Goal: Task Accomplishment & Management: Use online tool/utility

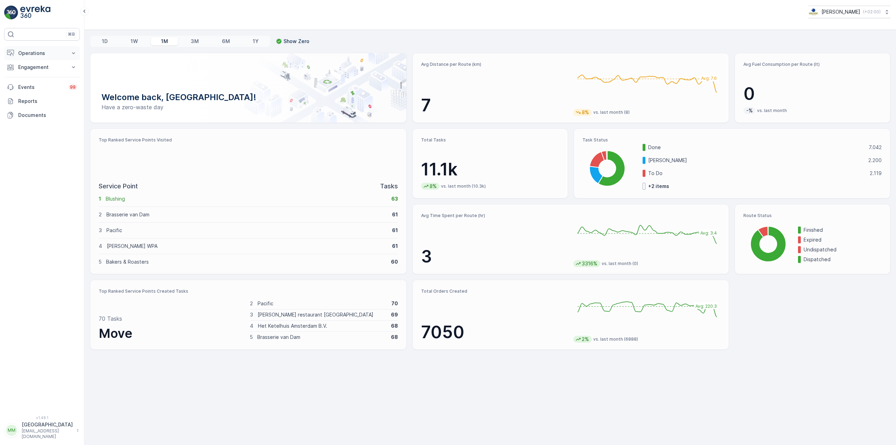
click at [54, 55] on p "Operations" at bounding box center [42, 53] width 48 height 7
click at [35, 93] on p "Cockpit" at bounding box center [27, 94] width 18 height 7
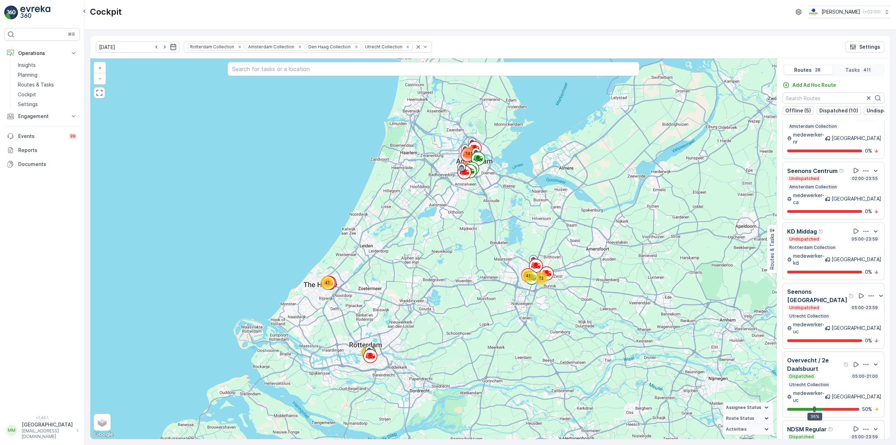
scroll to position [17, 0]
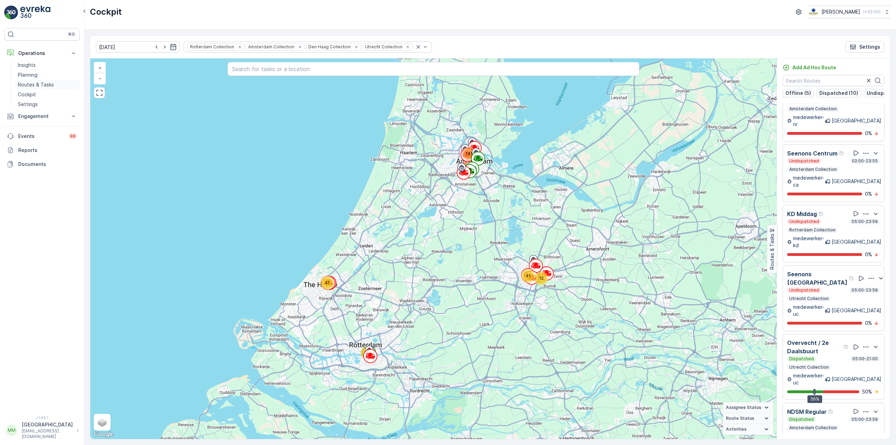
click at [48, 86] on p "Routes & Tasks" at bounding box center [36, 84] width 36 height 7
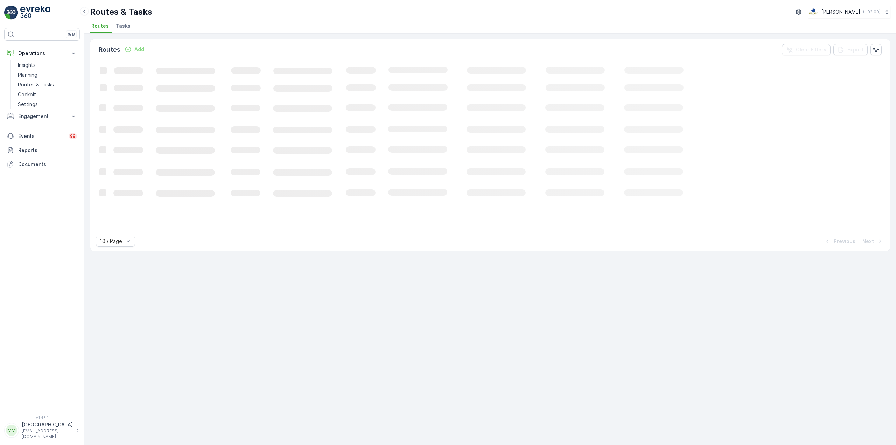
click at [122, 23] on span "Tasks" at bounding box center [123, 25] width 15 height 7
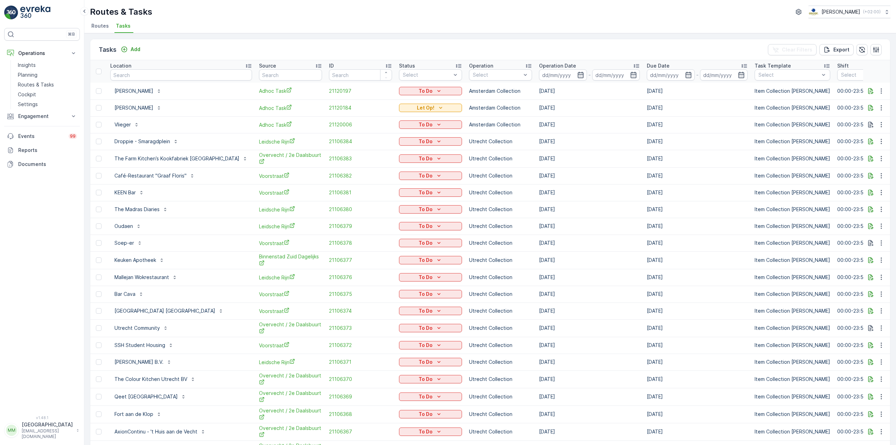
click at [647, 69] on div "Due Date" at bounding box center [697, 65] width 101 height 7
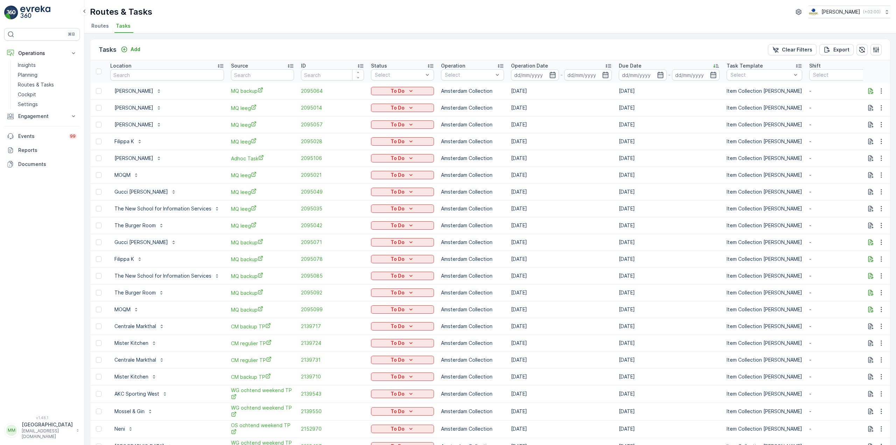
click at [534, 74] on input at bounding box center [535, 74] width 48 height 11
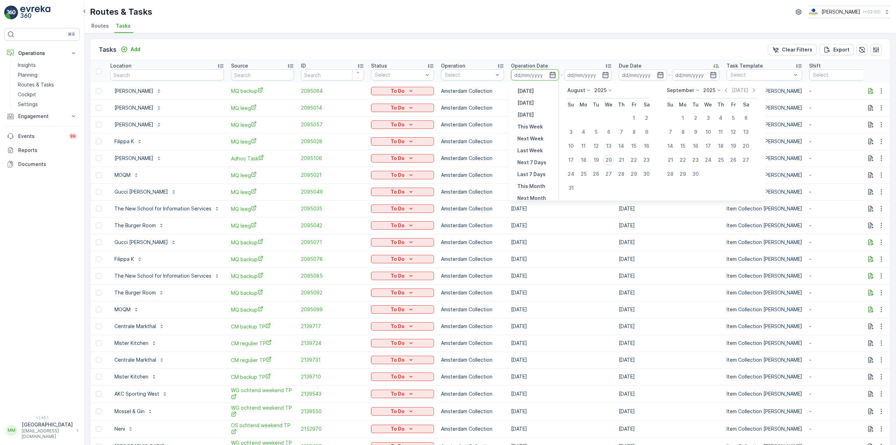
click at [606, 159] on div "20" at bounding box center [608, 159] width 11 height 11
type input "[DATE]"
click at [606, 159] on div "20" at bounding box center [608, 159] width 11 height 11
type input "[DATE]"
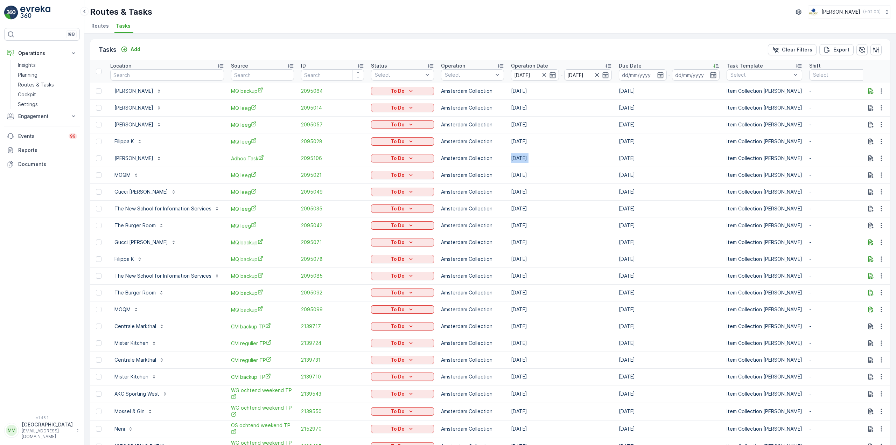
click at [606, 159] on td "19.04.2023" at bounding box center [561, 158] width 108 height 17
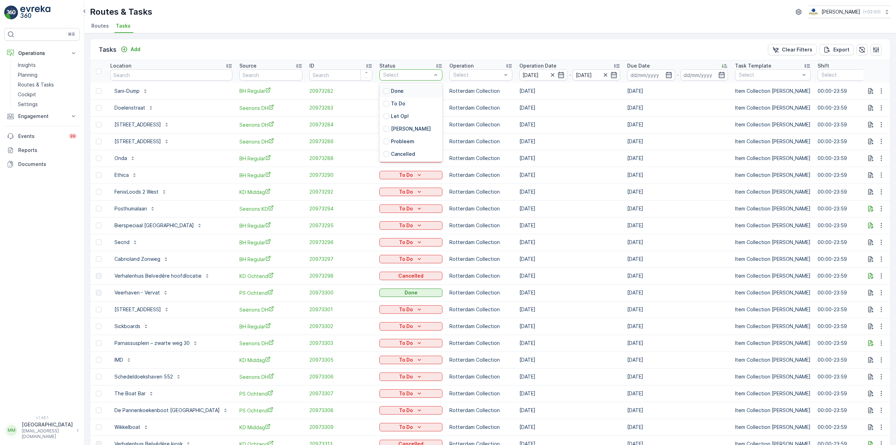
click at [391, 71] on div "Select" at bounding box center [410, 74] width 63 height 11
click at [391, 89] on p "Done" at bounding box center [397, 90] width 13 height 7
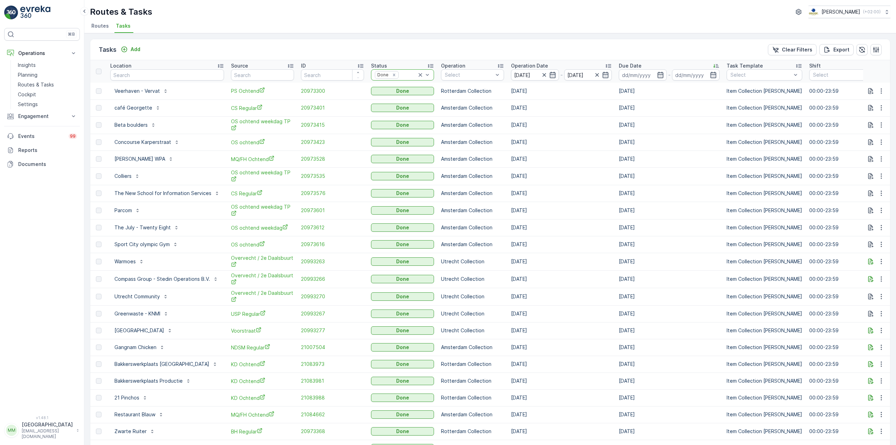
click at [417, 74] on icon at bounding box center [420, 74] width 7 height 7
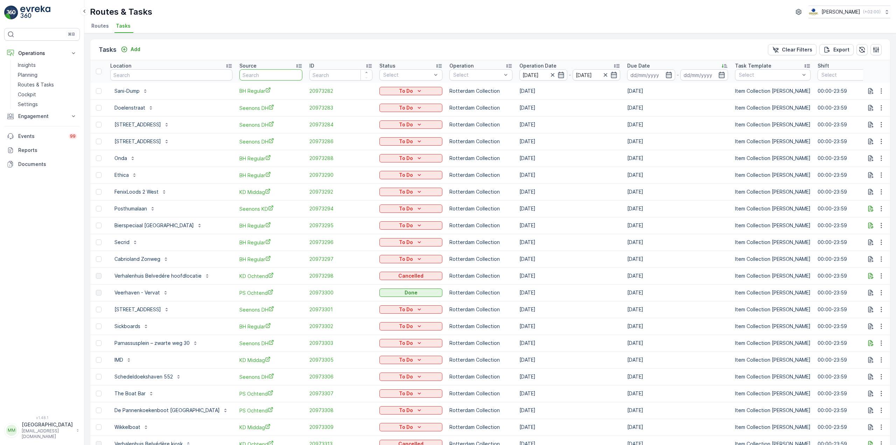
click at [239, 76] on input "text" at bounding box center [270, 74] width 63 height 11
type input "seenons c"
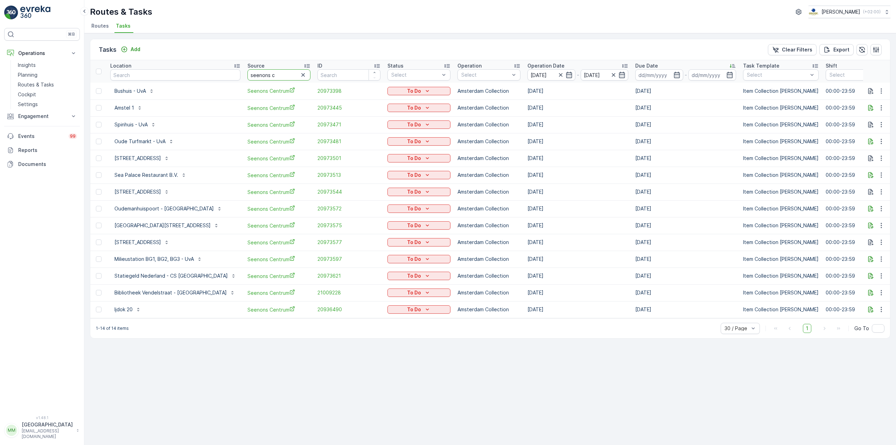
drag, startPoint x: 259, startPoint y: 75, endPoint x: 217, endPoint y: 71, distance: 42.9
click at [217, 71] on tr "Location Source seenons c ID Status Select Operation Select Operation Date 20.0…" at bounding box center [663, 71] width 1147 height 22
type input "nes r"
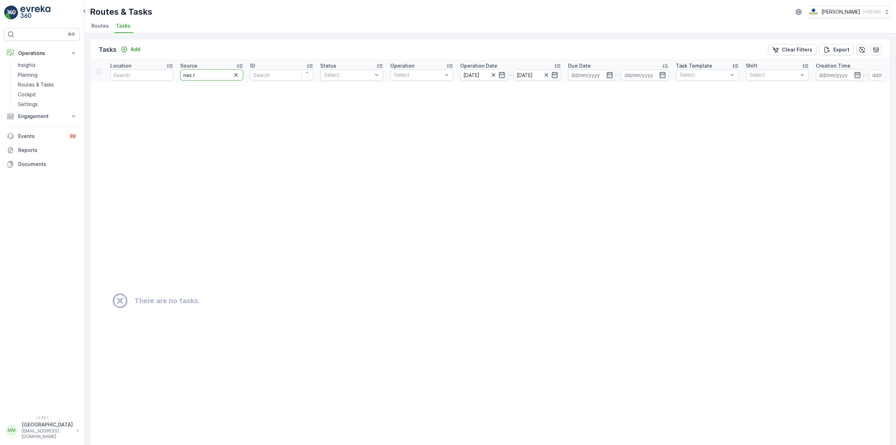
click at [207, 75] on input "nes r" at bounding box center [211, 74] width 63 height 11
type input "nes"
drag, startPoint x: 207, startPoint y: 75, endPoint x: 156, endPoint y: 71, distance: 51.2
click at [156, 72] on tr "Location Source nes ID Status Select Operation Select Operation Date 20.08.2025…" at bounding box center [614, 71] width 1048 height 22
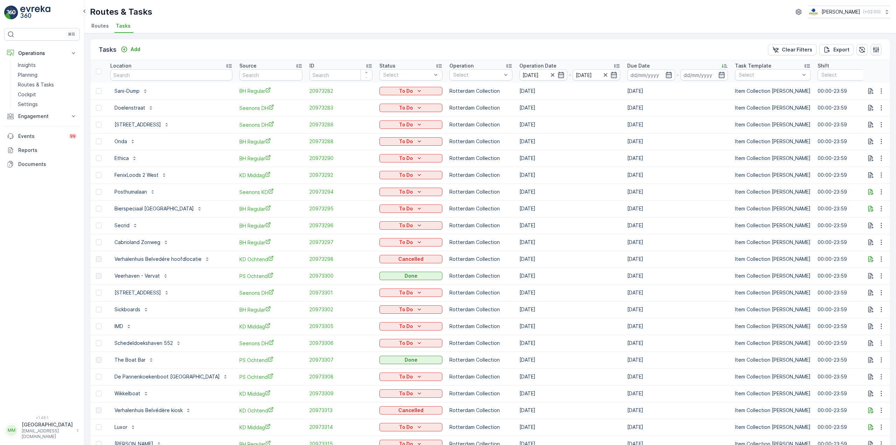
click at [876, 49] on icon "button" at bounding box center [875, 49] width 7 height 7
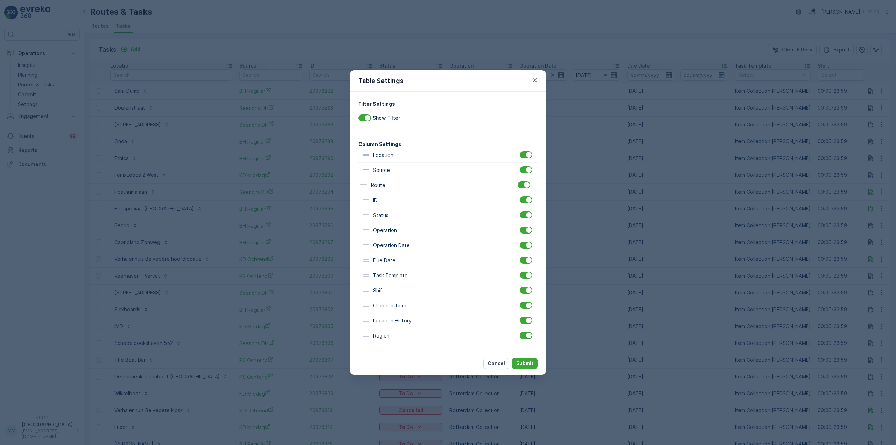
drag, startPoint x: 408, startPoint y: 326, endPoint x: 405, endPoint y: 189, distance: 137.2
click at [405, 189] on div "Location Source ID Status Operation Operation Date Due Date Task Template Shift…" at bounding box center [447, 246] width 179 height 196
click at [522, 363] on p "Submit" at bounding box center [524, 363] width 17 height 7
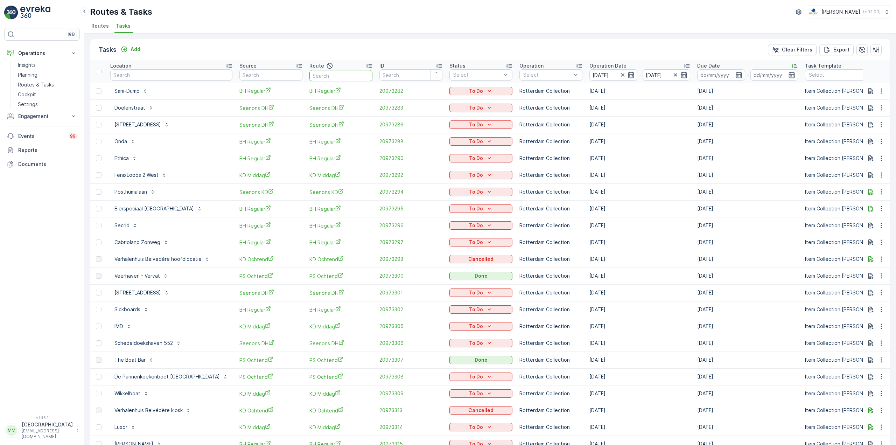
click at [312, 74] on input "text" at bounding box center [340, 75] width 63 height 11
type input "nes"
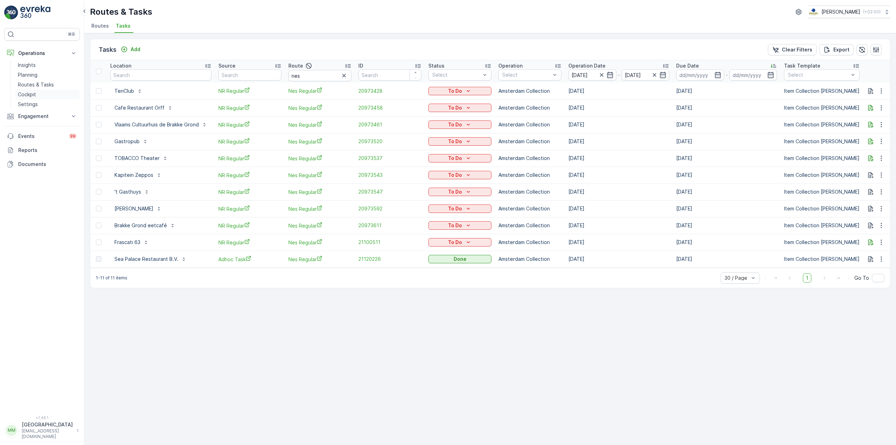
click at [26, 93] on p "Cockpit" at bounding box center [27, 94] width 18 height 7
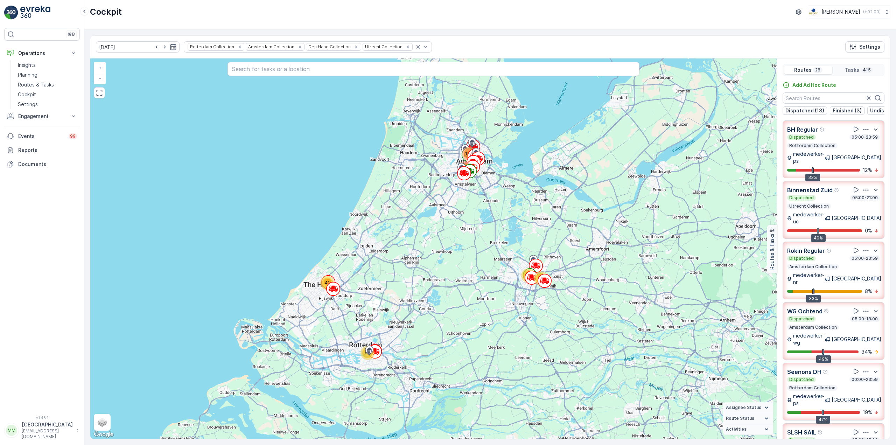
click at [847, 74] on div "Tasks 415" at bounding box center [859, 70] width 48 height 8
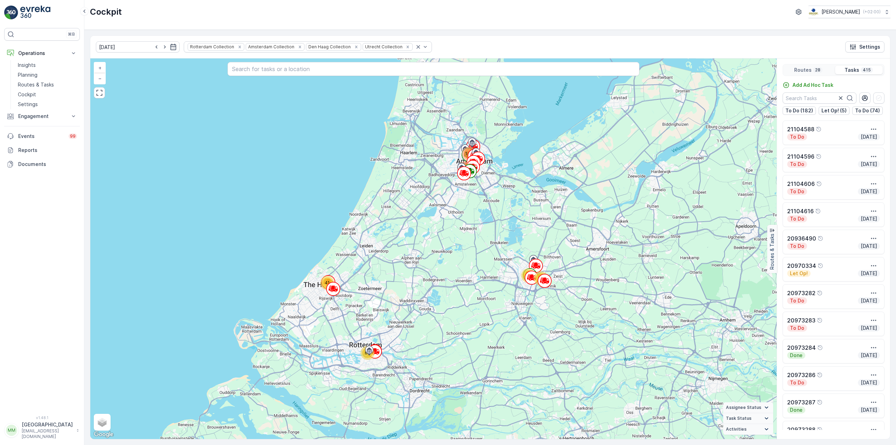
click at [852, 131] on div "21104588" at bounding box center [833, 129] width 93 height 8
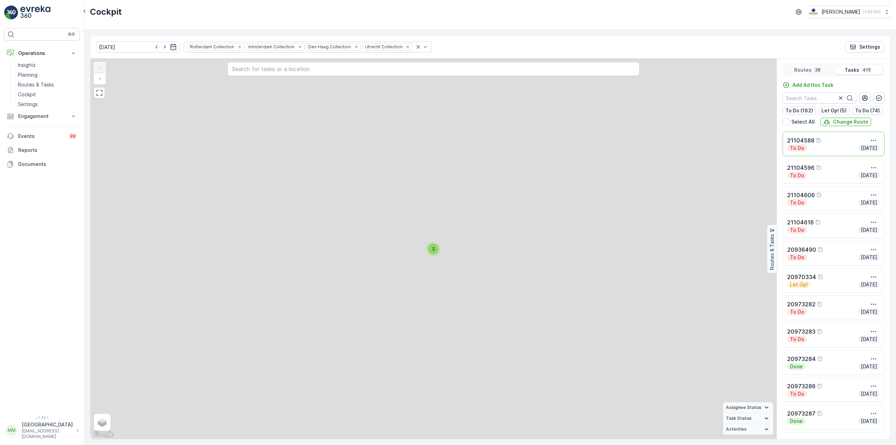
click at [827, 141] on div "21104588" at bounding box center [833, 140] width 93 height 8
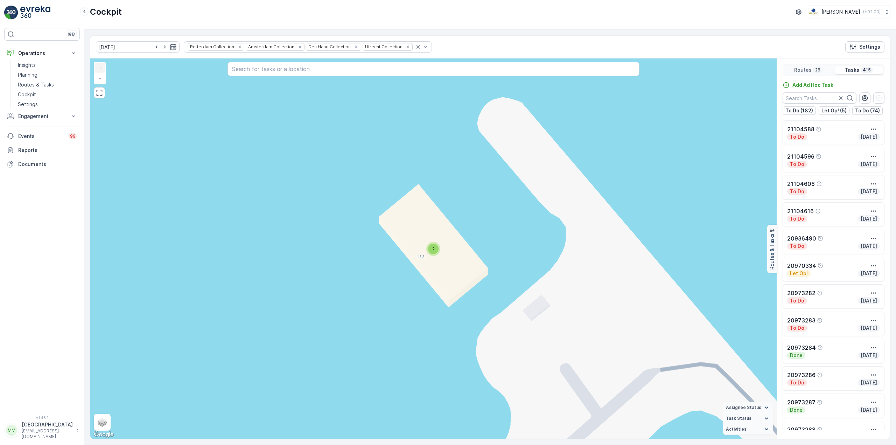
click at [807, 73] on p "Routes" at bounding box center [802, 69] width 17 height 7
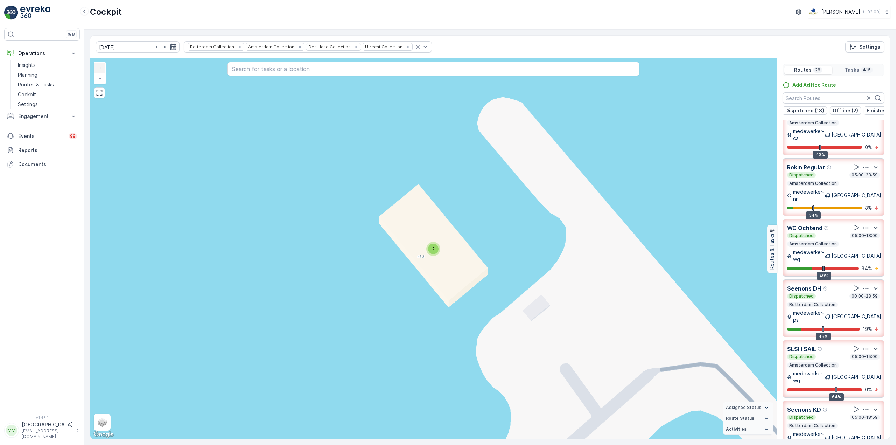
scroll to position [140, 0]
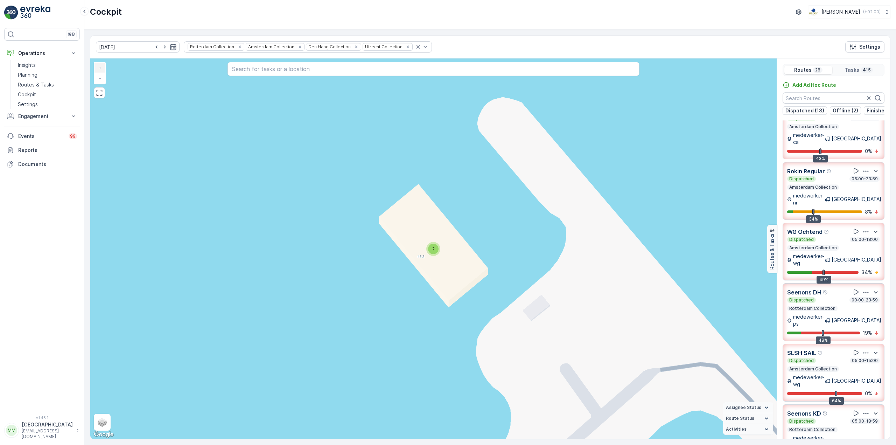
click at [32, 10] on img at bounding box center [35, 13] width 30 height 14
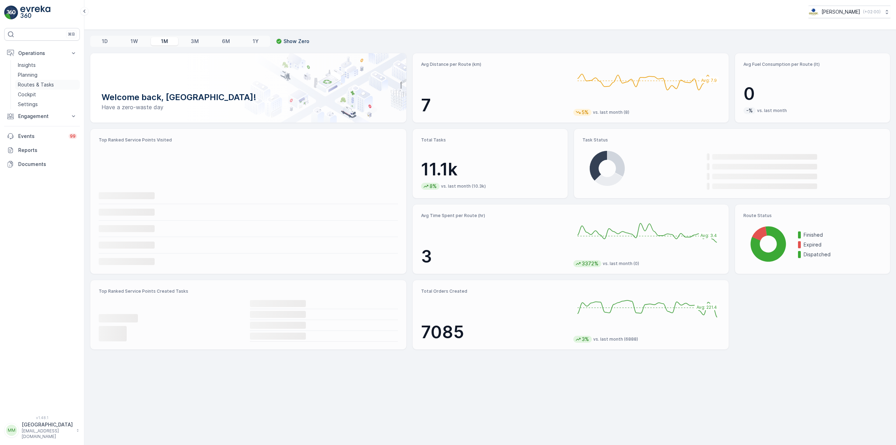
click at [45, 85] on p "Routes & Tasks" at bounding box center [36, 84] width 36 height 7
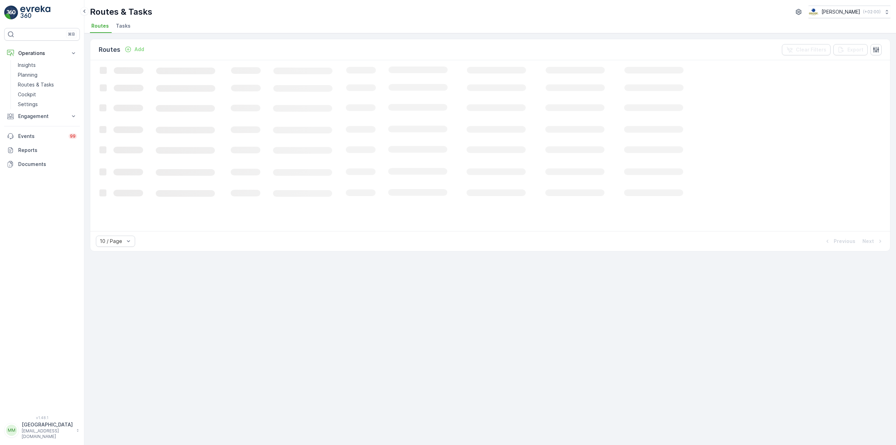
click at [121, 27] on span "Tasks" at bounding box center [123, 25] width 15 height 7
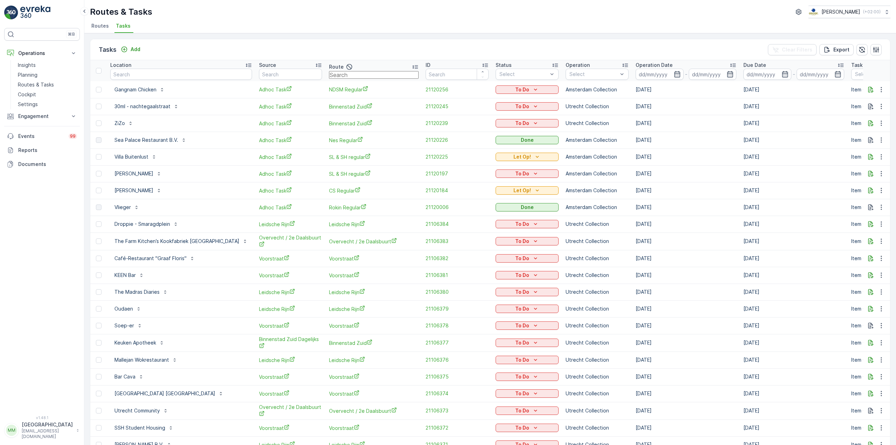
click at [329, 77] on input "text" at bounding box center [374, 75] width 90 height 8
type input "rokin"
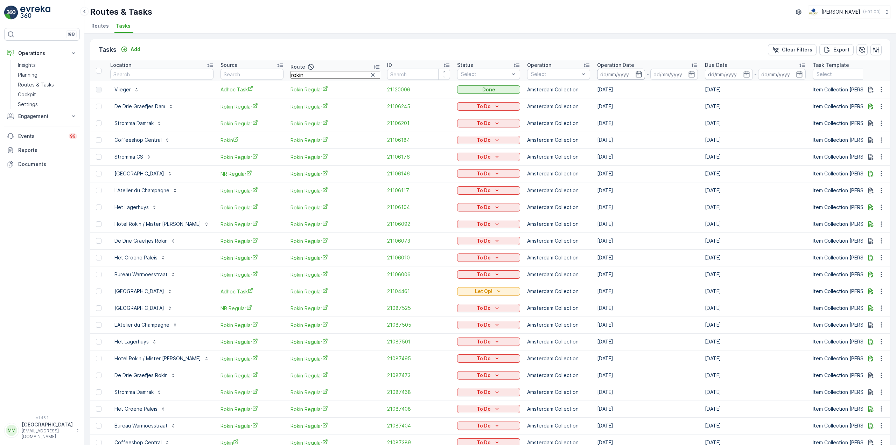
click at [597, 78] on input at bounding box center [621, 74] width 48 height 11
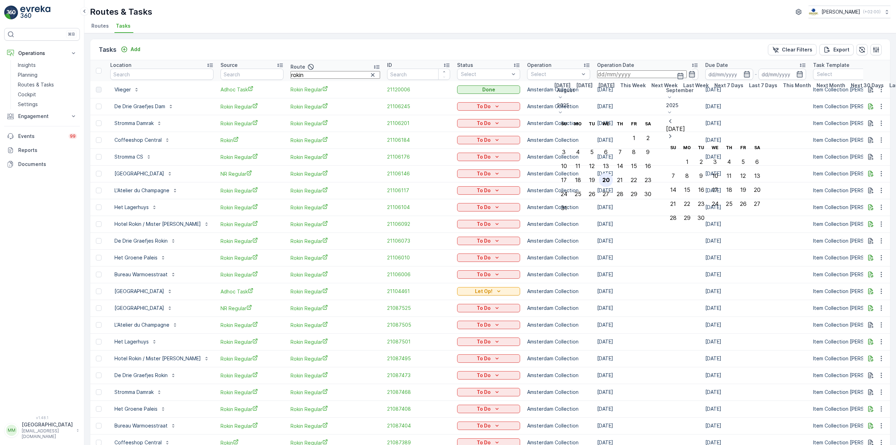
click at [610, 177] on div "20" at bounding box center [605, 180] width 7 height 6
type input "[DATE]"
click at [610, 177] on div "20" at bounding box center [605, 180] width 7 height 6
type input "[DATE]"
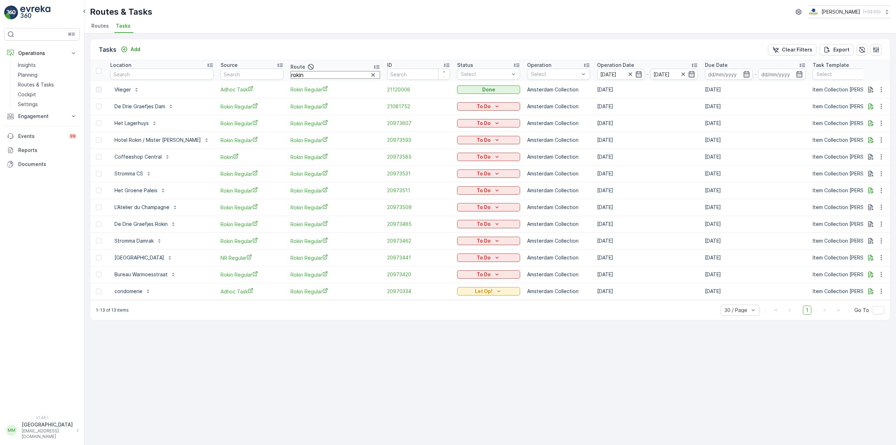
drag, startPoint x: 301, startPoint y: 77, endPoint x: 258, endPoint y: 78, distance: 42.7
click at [265, 83] on table "Location Source Route rokin ID Status Select Operation Select Operation Date 20…" at bounding box center [663, 180] width 1146 height 240
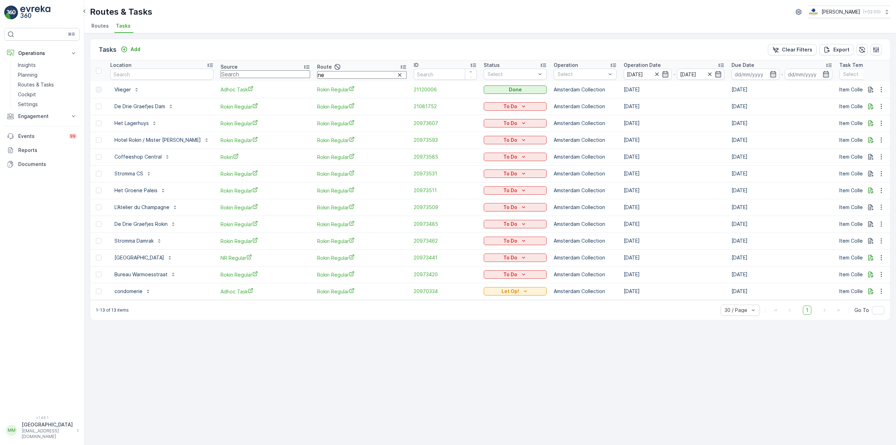
type input "nes"
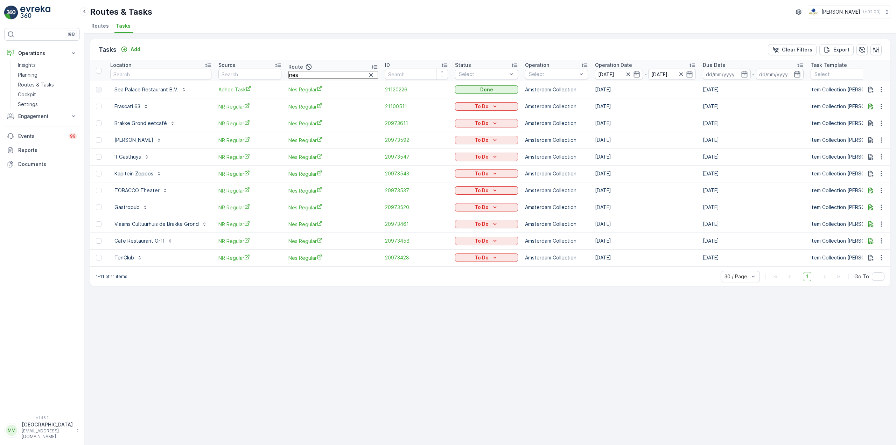
drag, startPoint x: 312, startPoint y: 79, endPoint x: 288, endPoint y: 70, distance: 25.4
click at [288, 70] on th "Route nes" at bounding box center [333, 70] width 97 height 21
type input "sl"
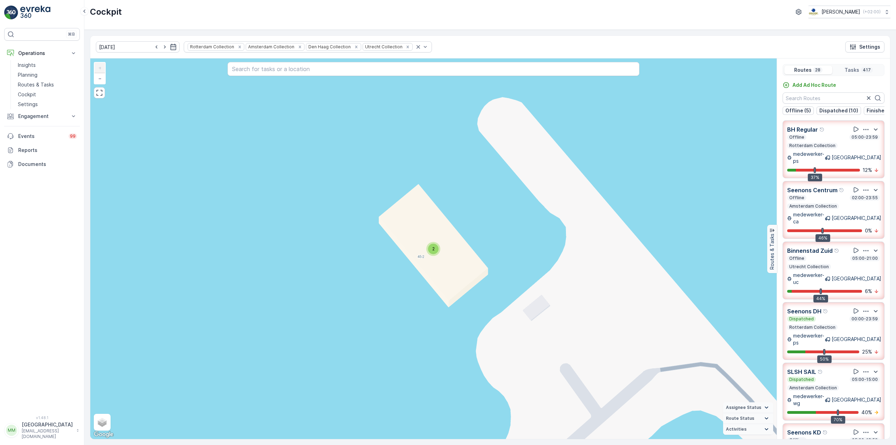
click at [799, 148] on p "Rotterdam Collection" at bounding box center [812, 146] width 48 height 6
